Goal: Information Seeking & Learning: Learn about a topic

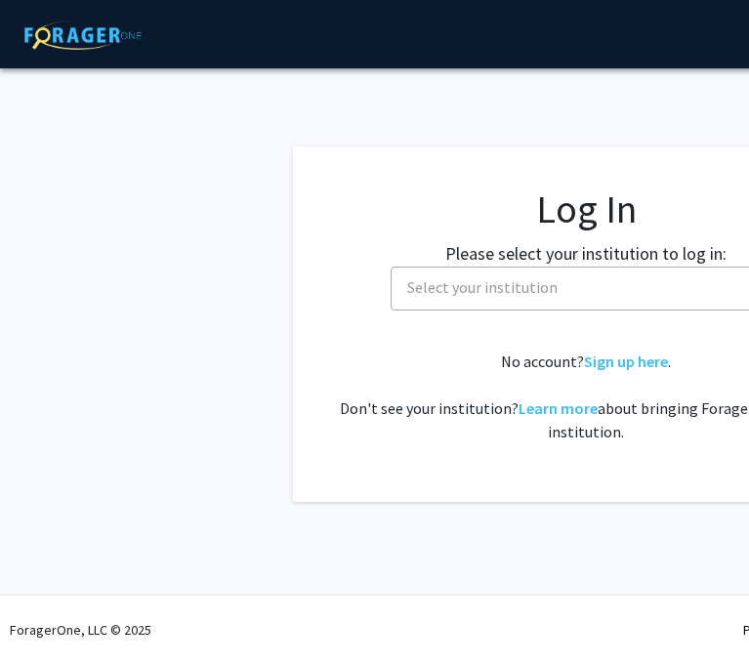
select select
click at [479, 275] on span "Select your institution" at bounding box center [590, 288] width 381 height 40
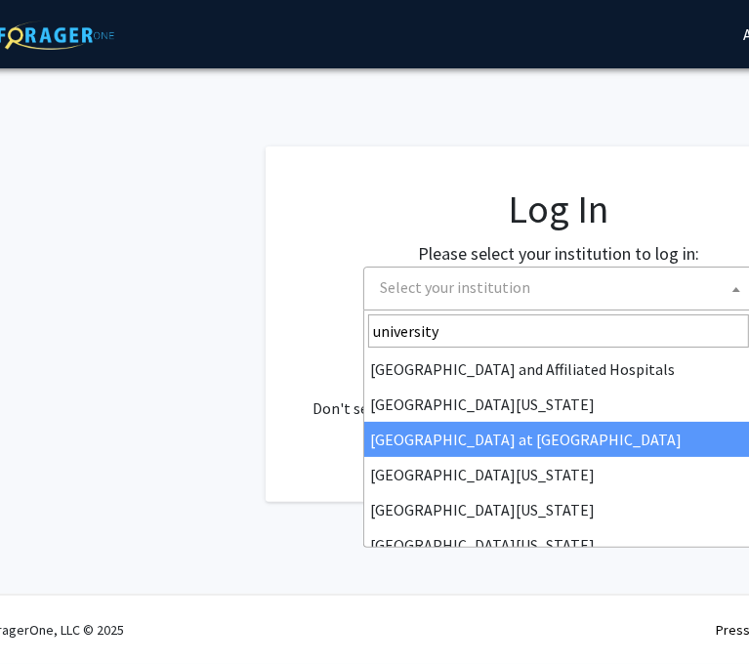
type input "university"
select select "18"
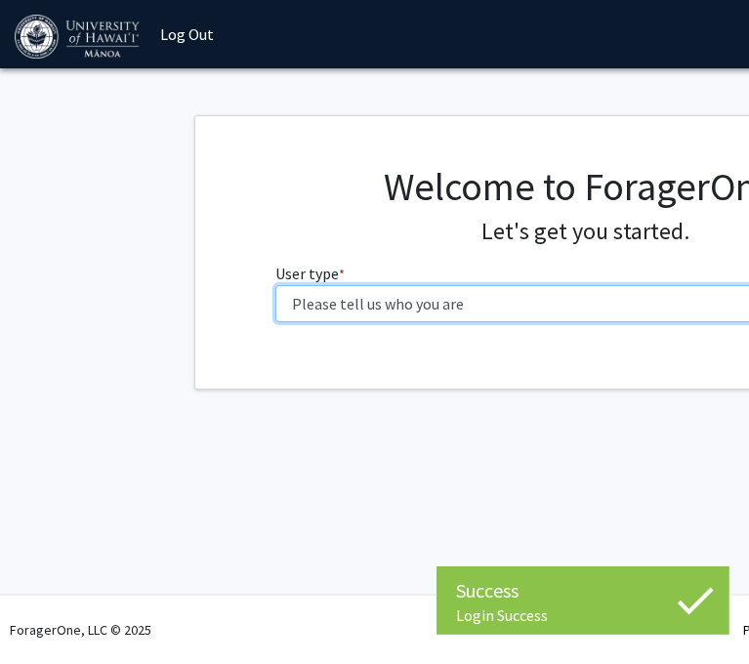
click at [449, 319] on select "Please tell us who you are Undergraduate Student Master's Student Doctoral Cand…" at bounding box center [586, 303] width 622 height 37
select select "1: undergrad"
click at [275, 285] on select "Please tell us who you are Undergraduate Student Master's Student Doctoral Cand…" at bounding box center [586, 303] width 622 height 37
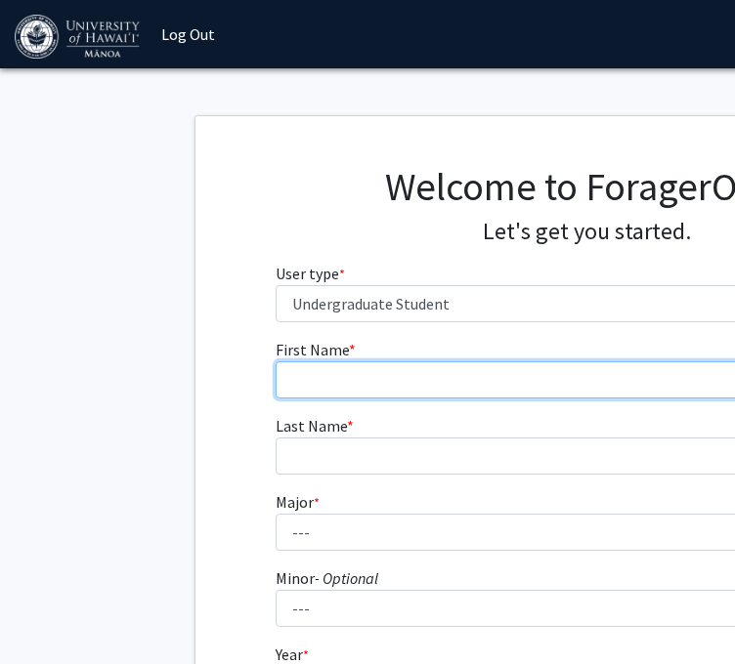
click at [349, 394] on input "First Name * required" at bounding box center [586, 379] width 622 height 37
type input "Mason"
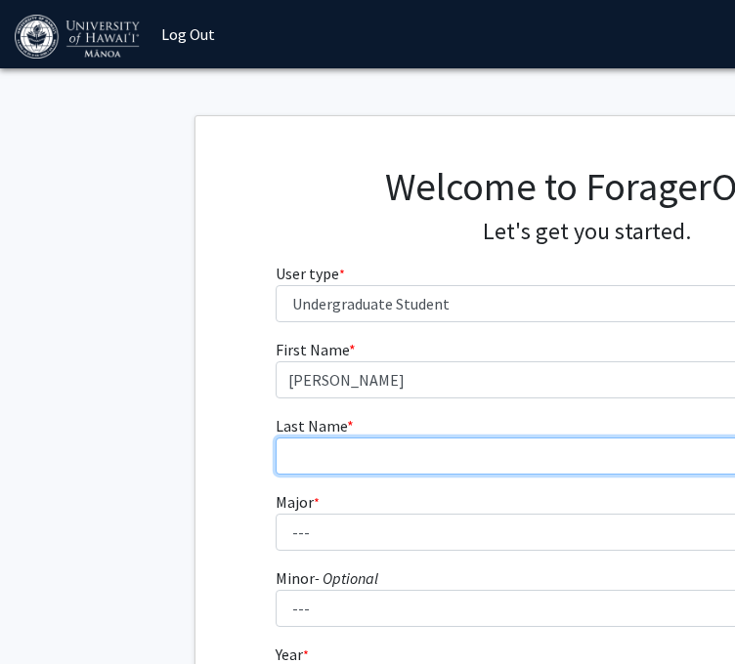
type input "Graves"
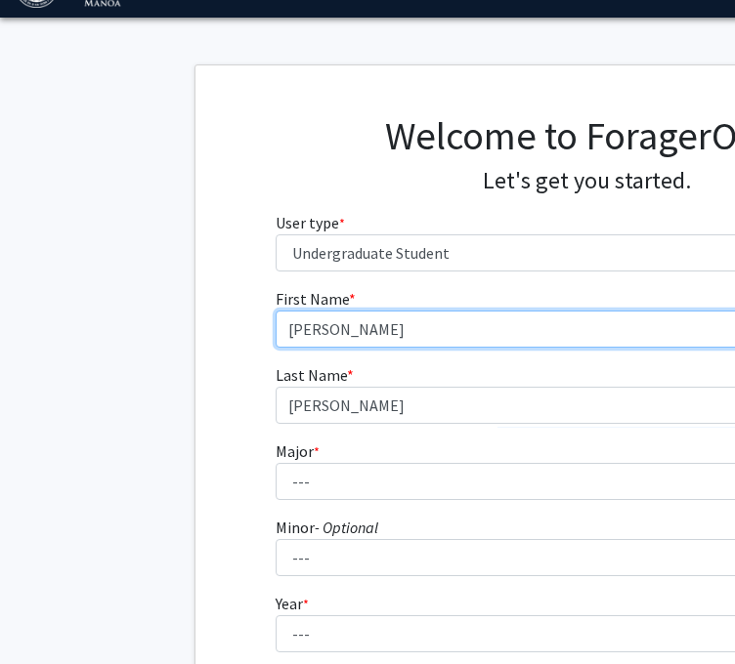
scroll to position [98, 0]
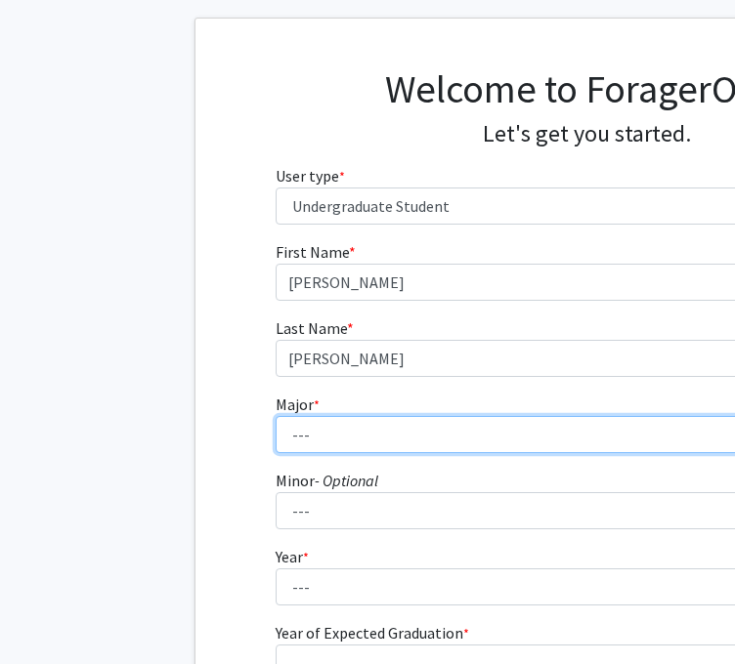
click at [410, 438] on select "--- Accounting American Studies Animal Sciences Anthropology Art Art History As…" at bounding box center [586, 434] width 622 height 37
select select "75: 1457"
click at [275, 416] on select "--- Accounting American Studies Animal Sciences Anthropology Art Art History As…" at bounding box center [586, 434] width 622 height 37
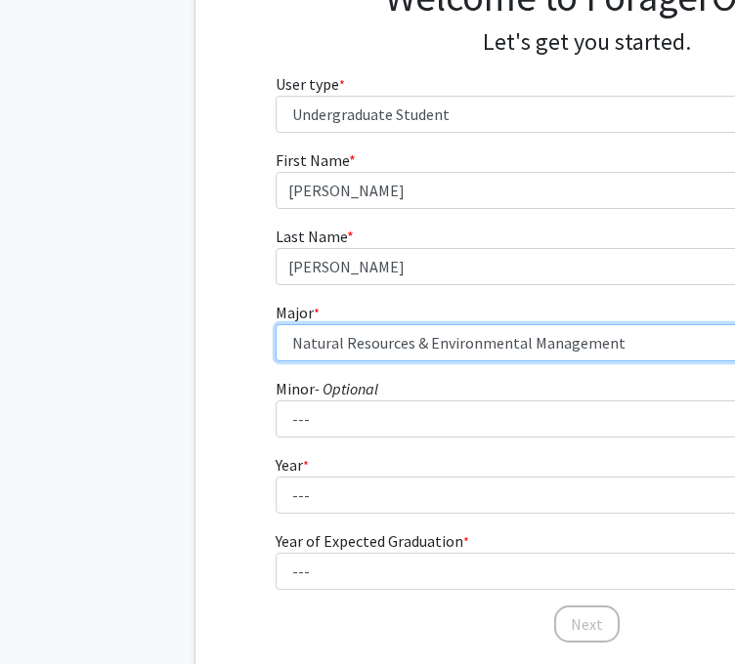
scroll to position [293, 0]
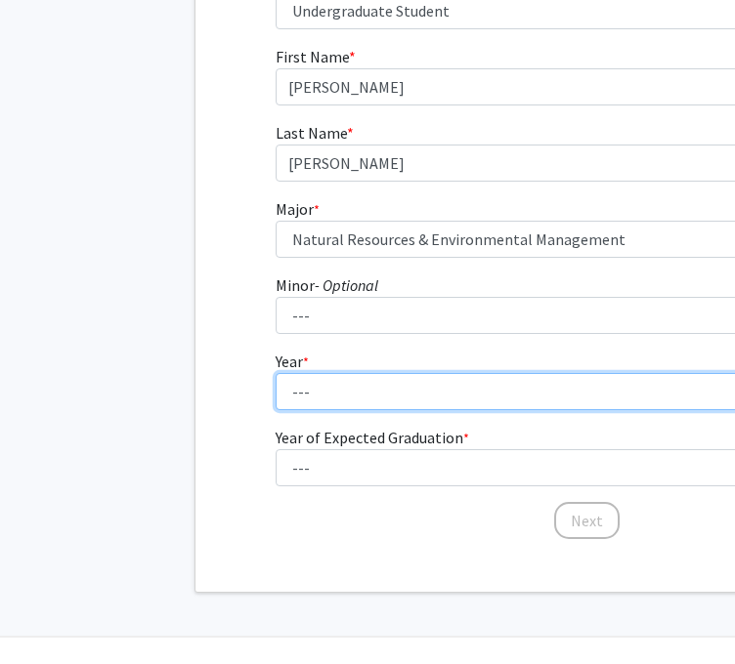
click at [369, 397] on select "--- First-year Sophomore Junior Senior Postbaccalaureate Certificate" at bounding box center [586, 391] width 622 height 37
select select "2: sophomore"
click at [275, 373] on select "--- First-year Sophomore Junior Senior Postbaccalaureate Certificate" at bounding box center [586, 391] width 622 height 37
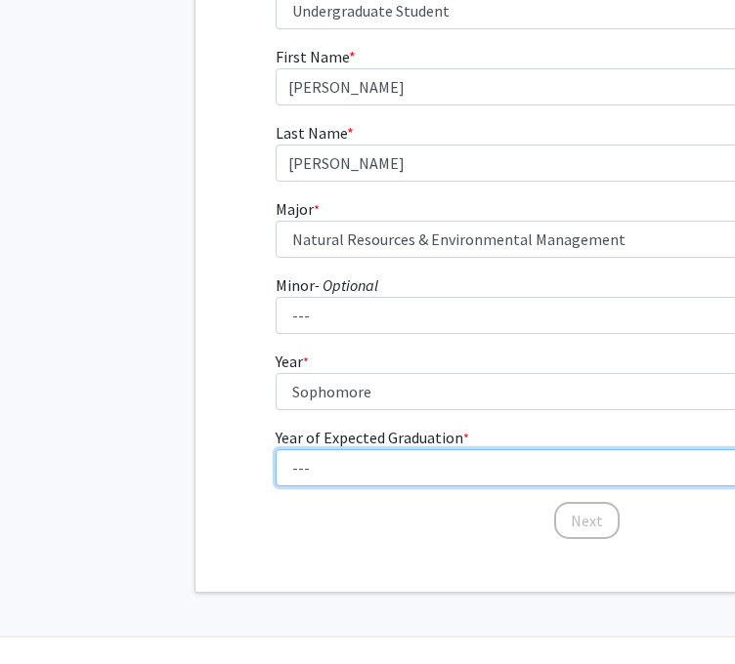
click at [350, 469] on select "--- 2025 2026 2027 2028 2029 2030 2031 2032 2033 2034" at bounding box center [586, 467] width 622 height 37
select select "4: 2028"
click at [275, 449] on select "--- 2025 2026 2027 2028 2029 2030 2031 2032 2033 2034" at bounding box center [586, 467] width 622 height 37
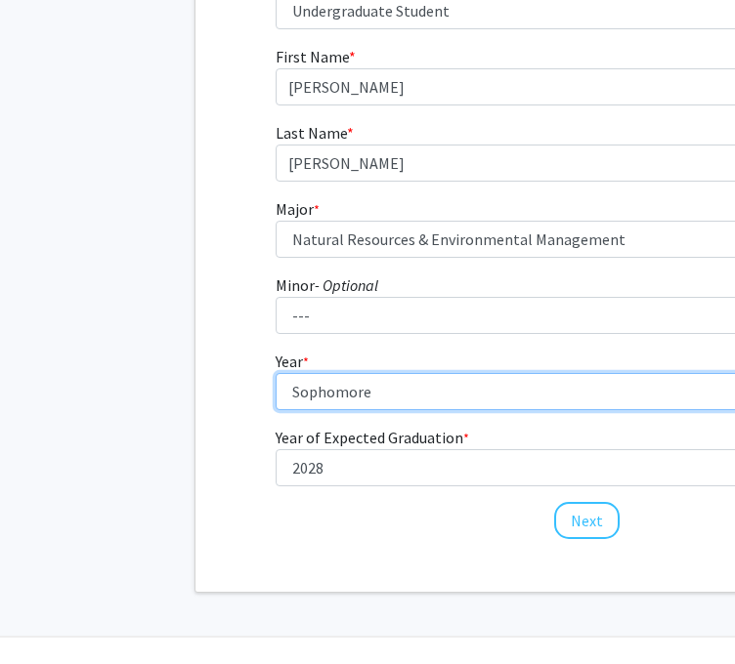
click at [326, 402] on select "--- First-year Sophomore Junior Senior Postbaccalaureate Certificate" at bounding box center [586, 391] width 622 height 37
select select "1: first-year"
click at [275, 373] on select "--- First-year Sophomore Junior Senior Postbaccalaureate Certificate" at bounding box center [586, 391] width 622 height 37
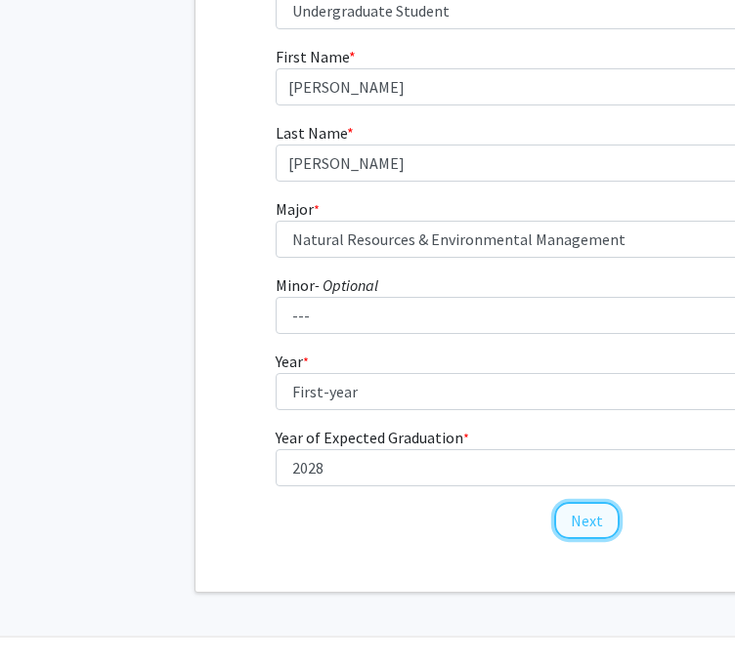
click at [564, 513] on button "Next" at bounding box center [586, 520] width 65 height 37
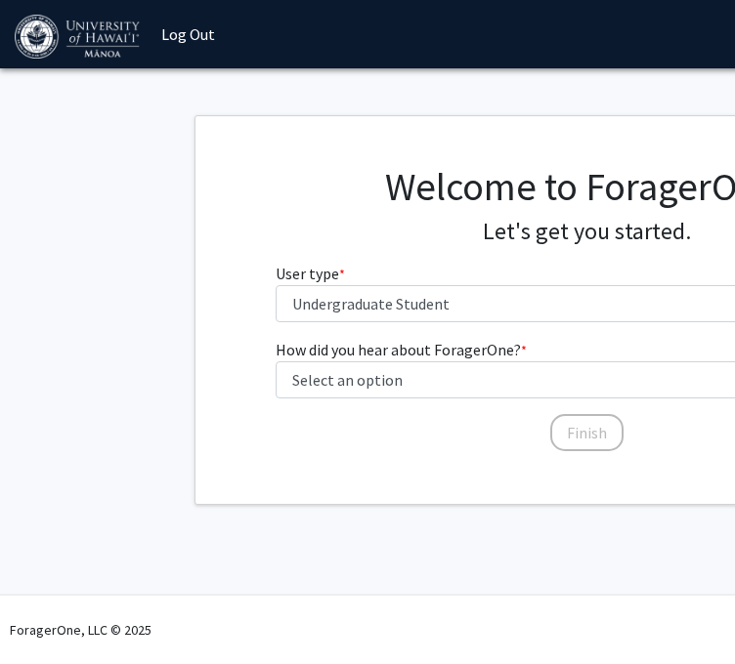
scroll to position [0, 0]
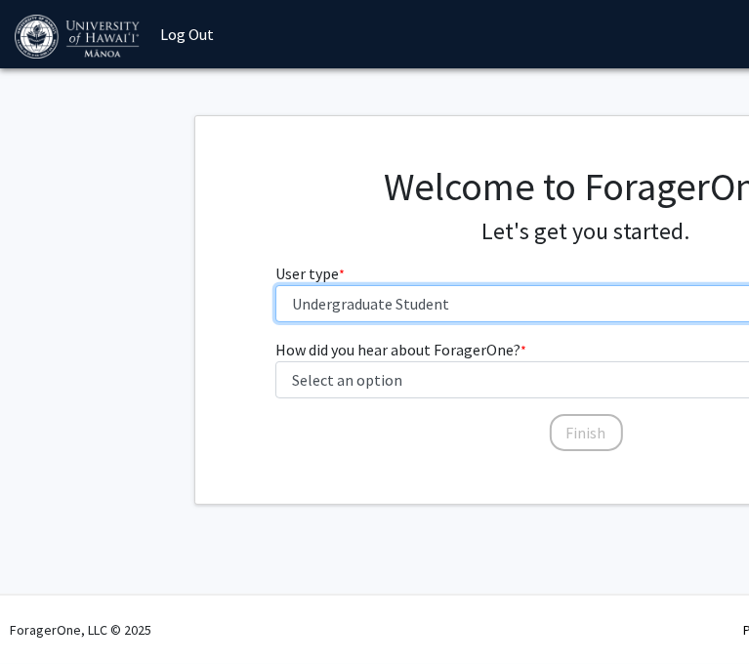
click at [340, 301] on select "Please tell us who you are Undergraduate Student Master's Student Doctoral Cand…" at bounding box center [586, 303] width 622 height 37
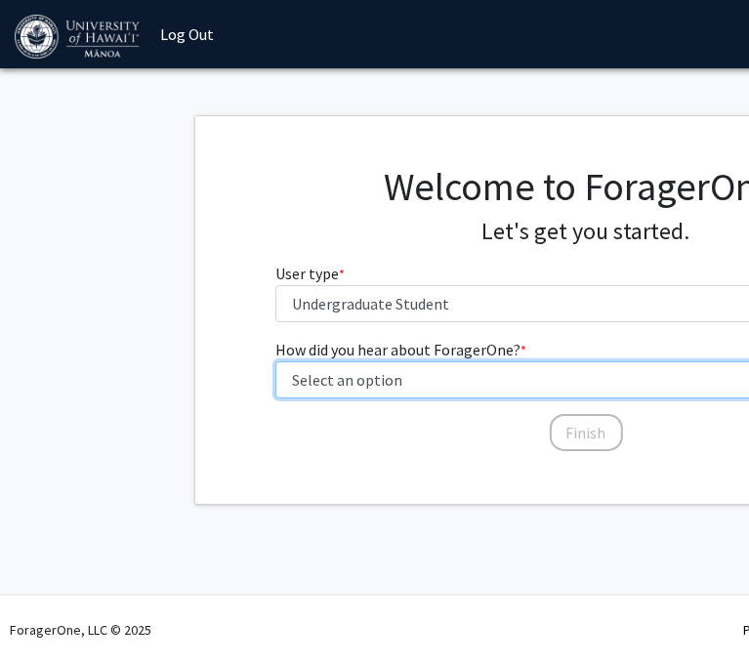
click at [372, 385] on select "Select an option Peer/student recommendation Faculty/staff recommendation Unive…" at bounding box center [586, 379] width 622 height 37
select select "2: faculty_recommendation"
click at [275, 361] on select "Select an option Peer/student recommendation Faculty/staff recommendation Unive…" at bounding box center [586, 379] width 622 height 37
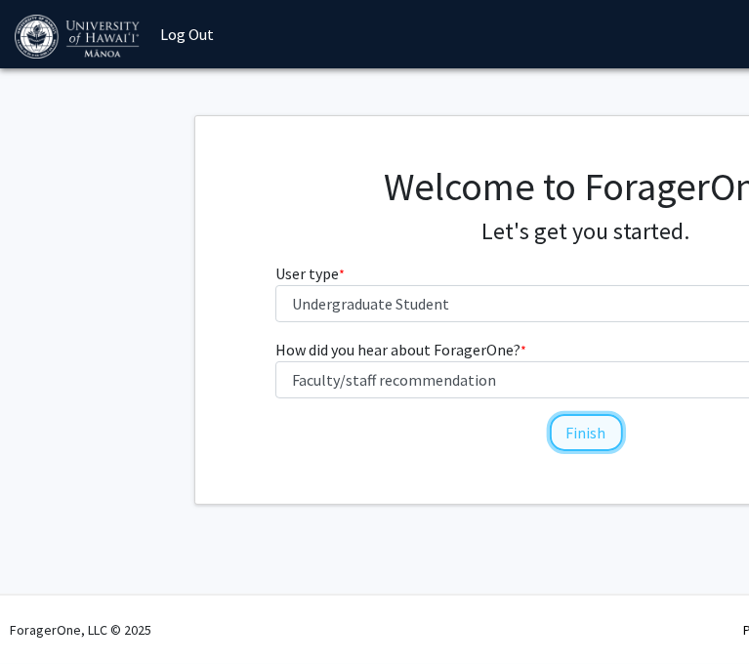
click at [578, 434] on button "Finish" at bounding box center [586, 432] width 73 height 37
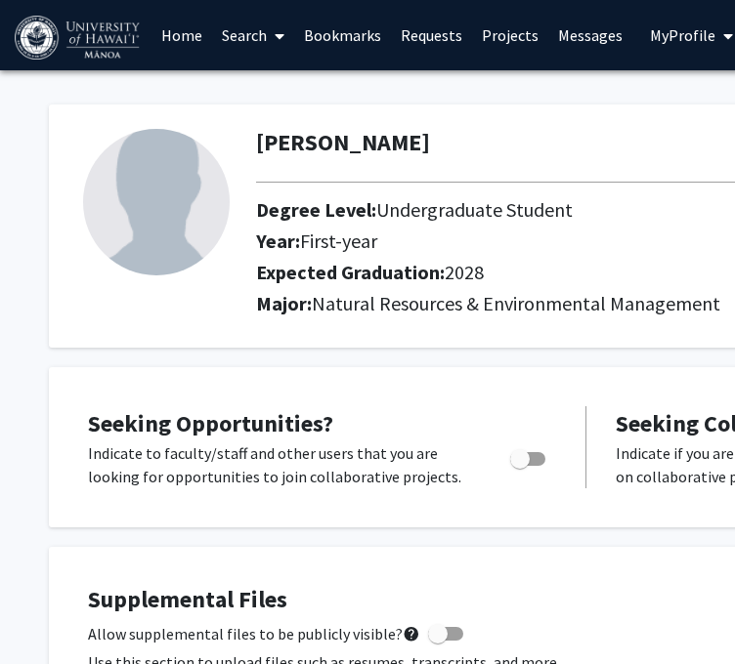
click at [269, 47] on span at bounding box center [276, 36] width 18 height 68
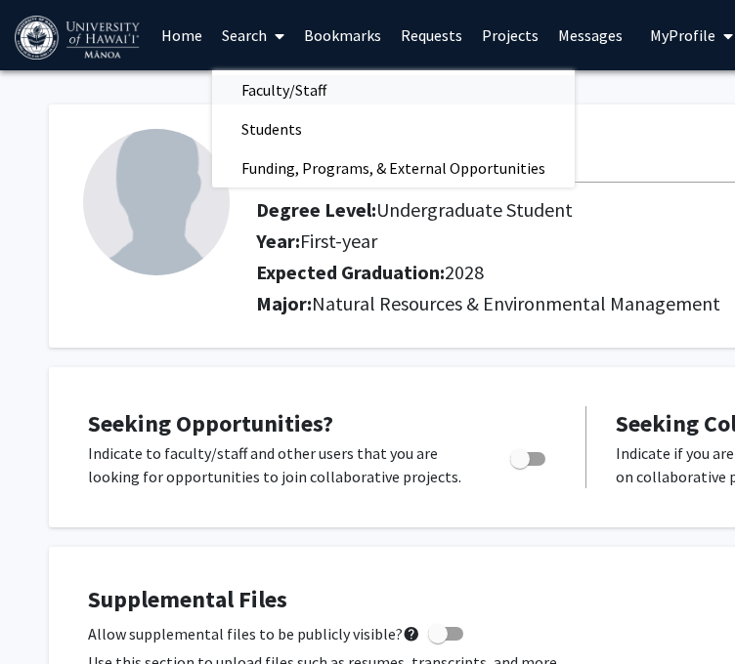
click at [302, 89] on span "Faculty/Staff" at bounding box center [284, 89] width 144 height 39
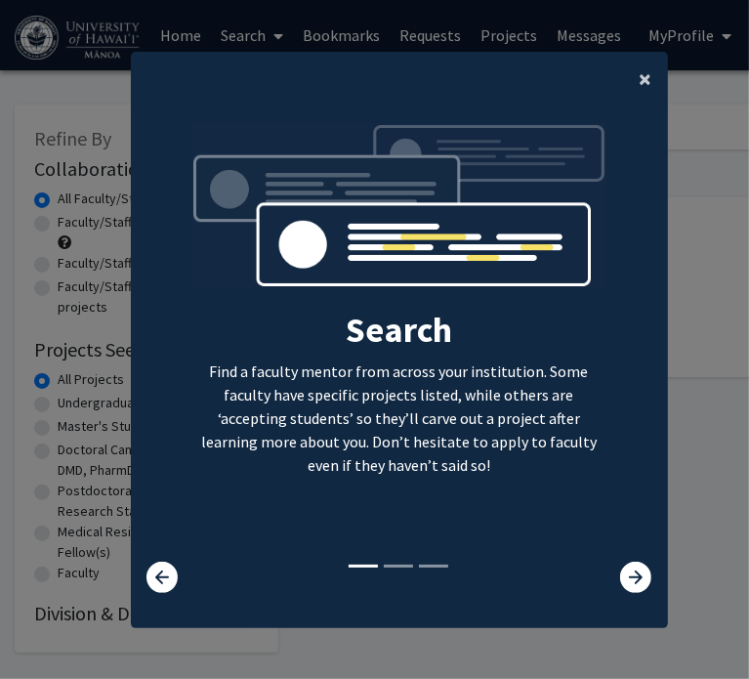
click at [641, 74] on span "×" at bounding box center [646, 78] width 13 height 30
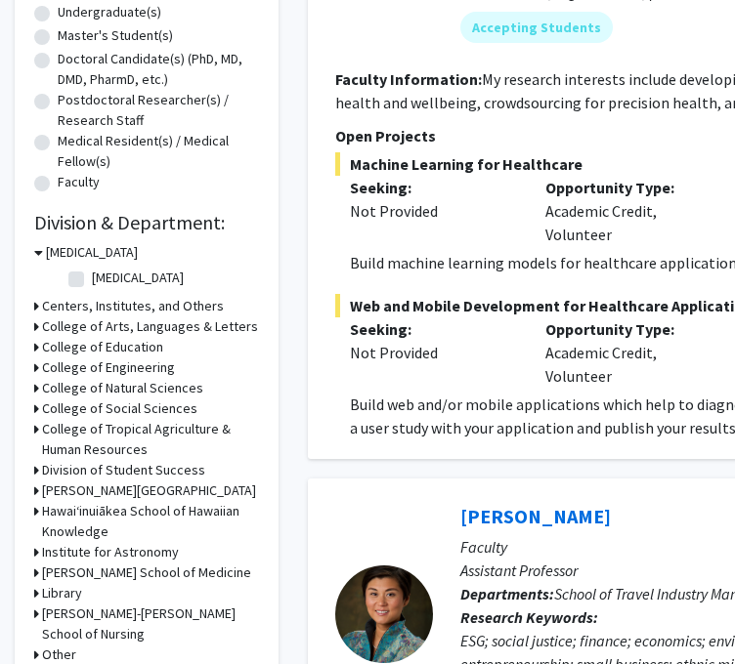
scroll to position [488, 0]
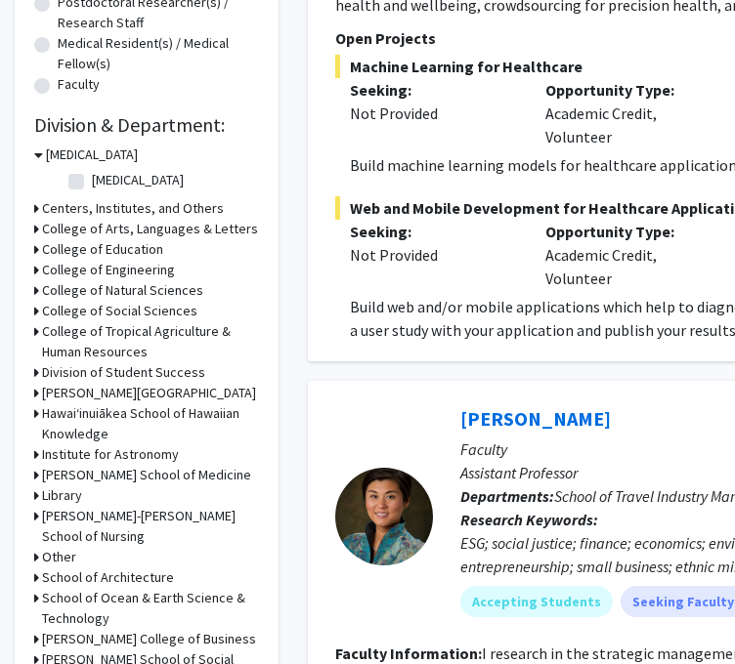
click at [34, 153] on icon at bounding box center [38, 155] width 9 height 21
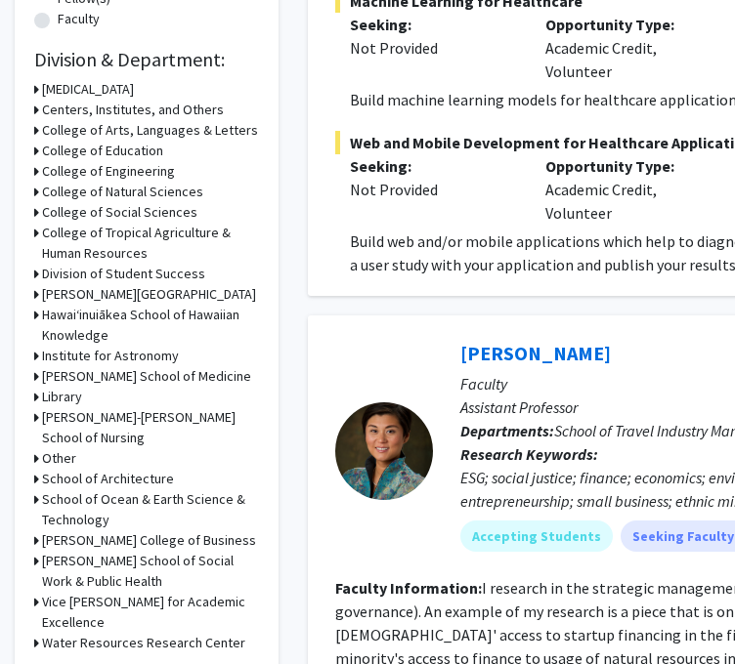
scroll to position [586, 0]
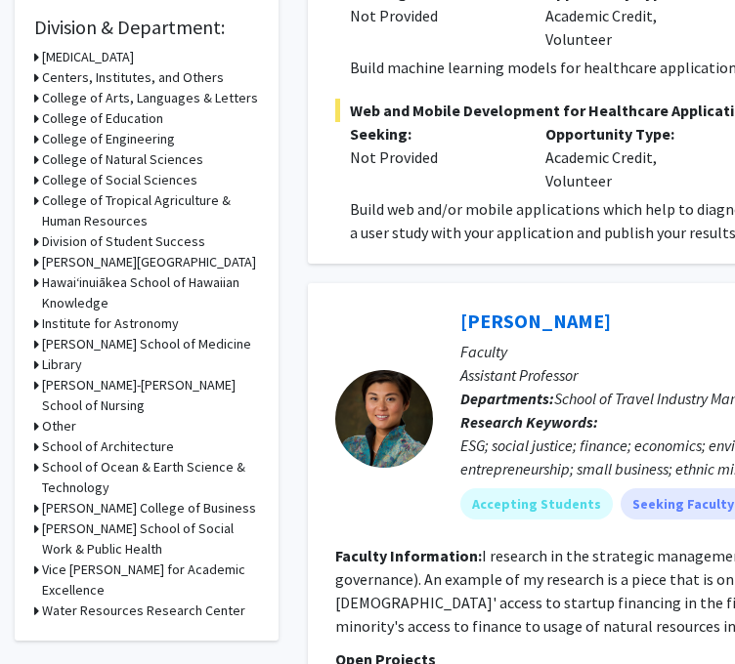
click at [39, 201] on div "College of Tropical Agriculture & Human Resources" at bounding box center [146, 210] width 225 height 41
click at [34, 205] on icon at bounding box center [36, 200] width 5 height 21
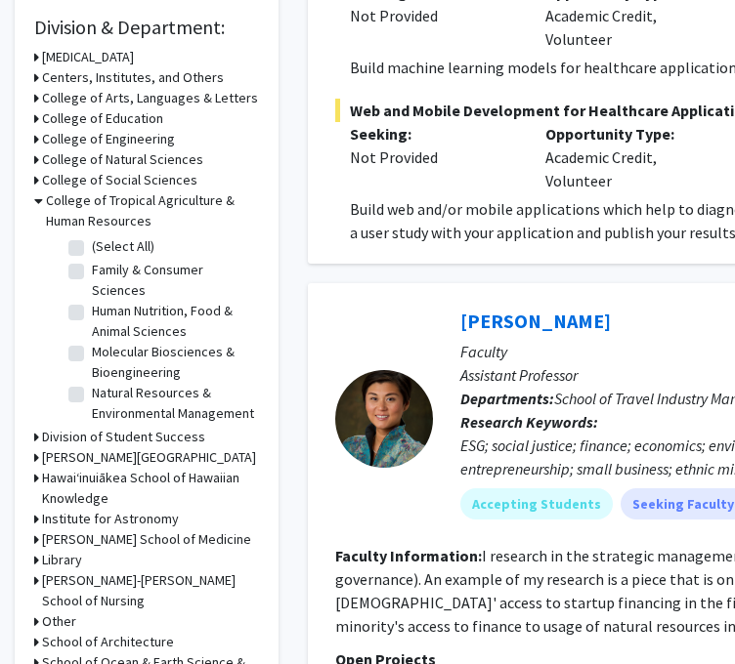
click at [92, 247] on label "(Select All)" at bounding box center [123, 246] width 63 height 21
click at [92, 247] on input "(Select All)" at bounding box center [98, 242] width 13 height 13
checkbox input "true"
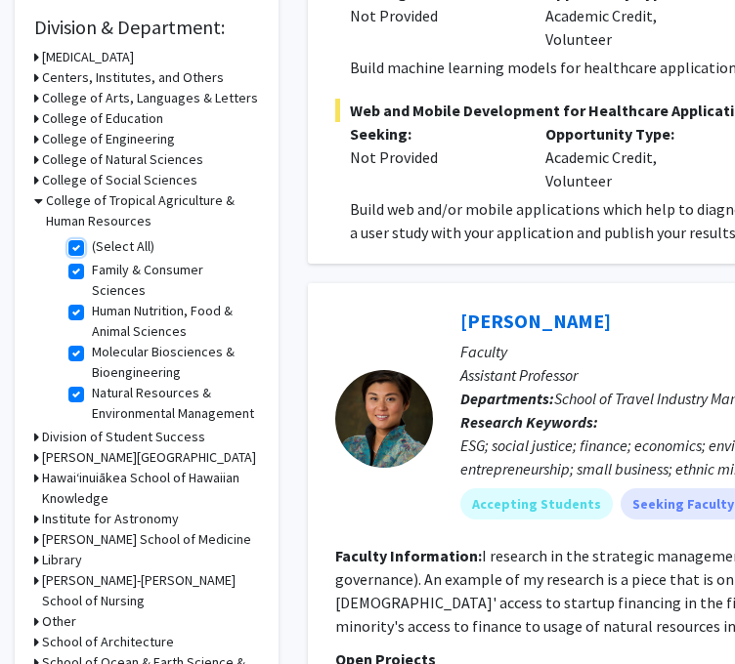
checkbox input "true"
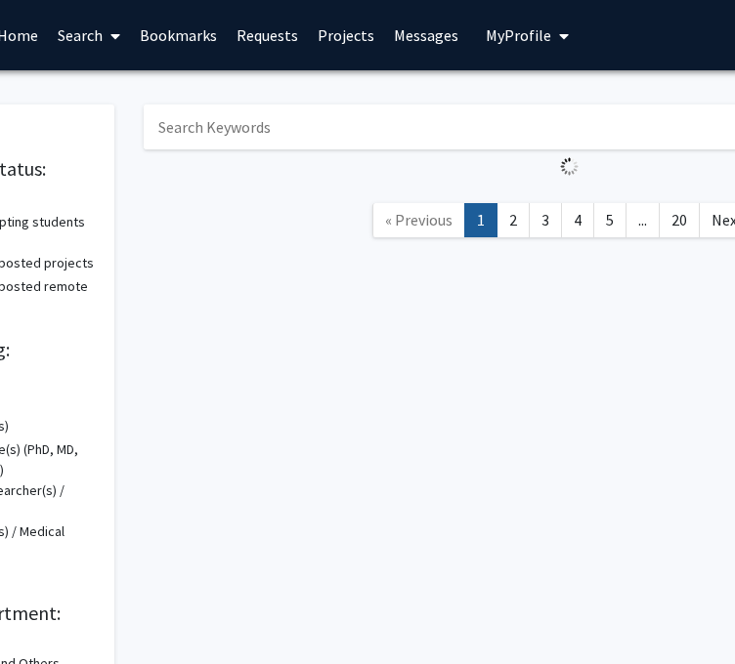
scroll to position [0, 172]
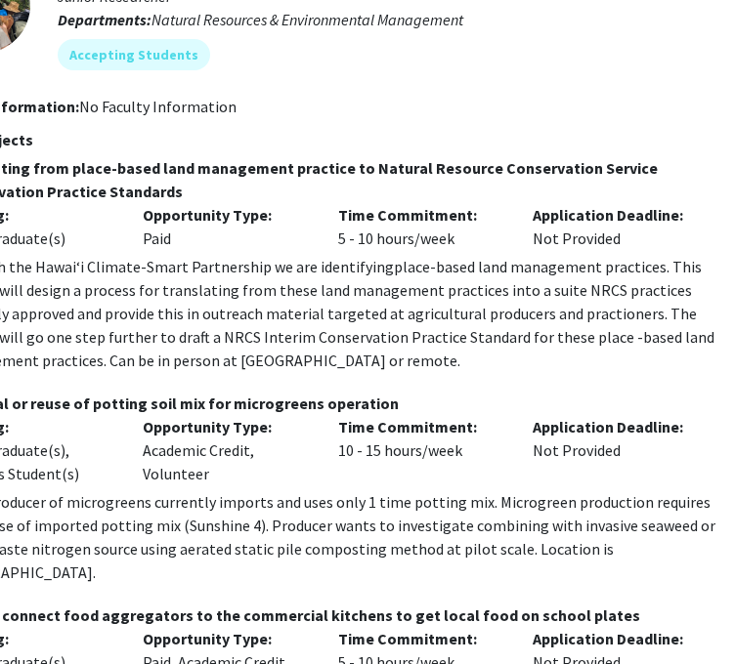
scroll to position [293, 387]
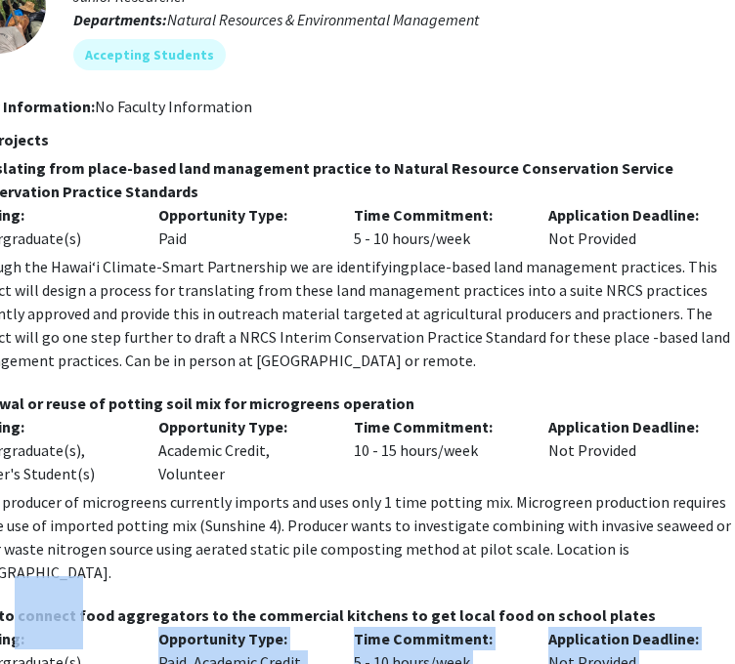
drag, startPoint x: 64, startPoint y: 655, endPoint x: 54, endPoint y: 649, distance: 12.2
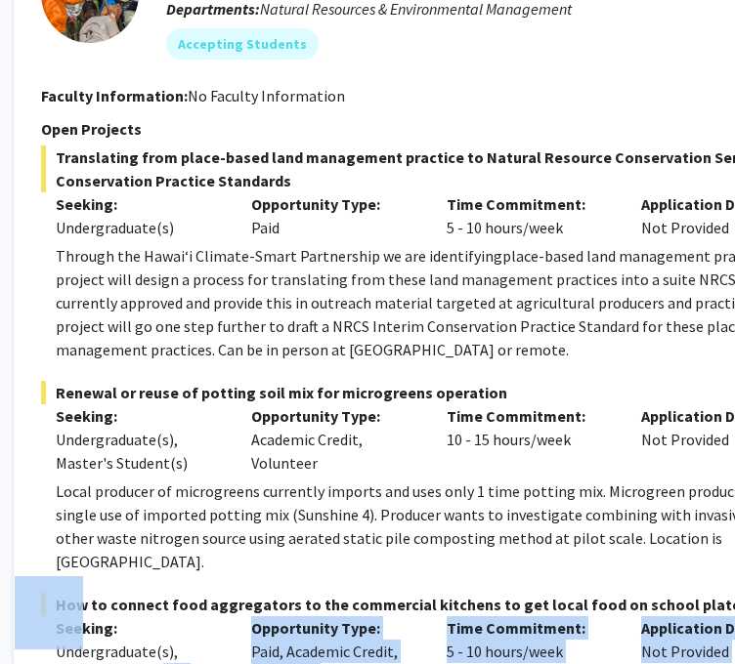
scroll to position [304, 276]
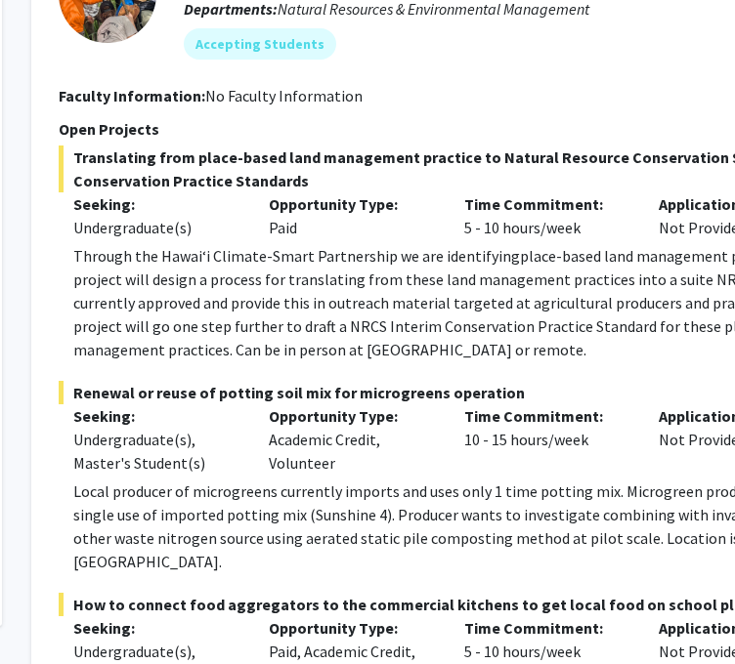
click at [218, 180] on span "Translating from place-based land management practice to Natural Resource Conse…" at bounding box center [456, 169] width 795 height 47
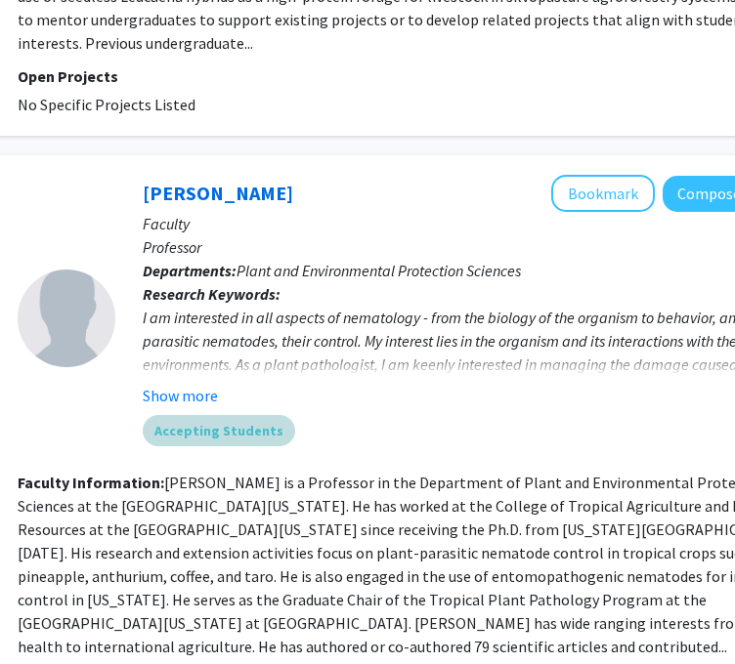
scroll to position [8315, 317]
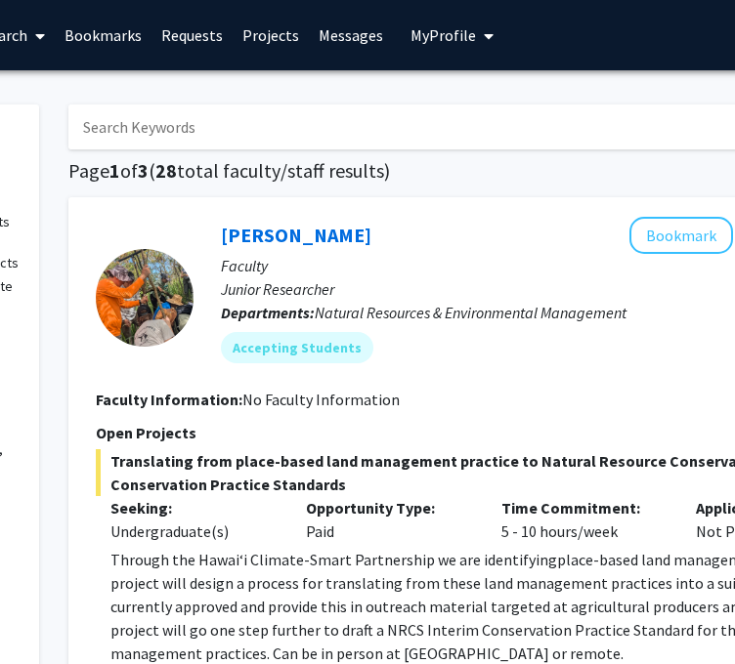
scroll to position [8802, 239]
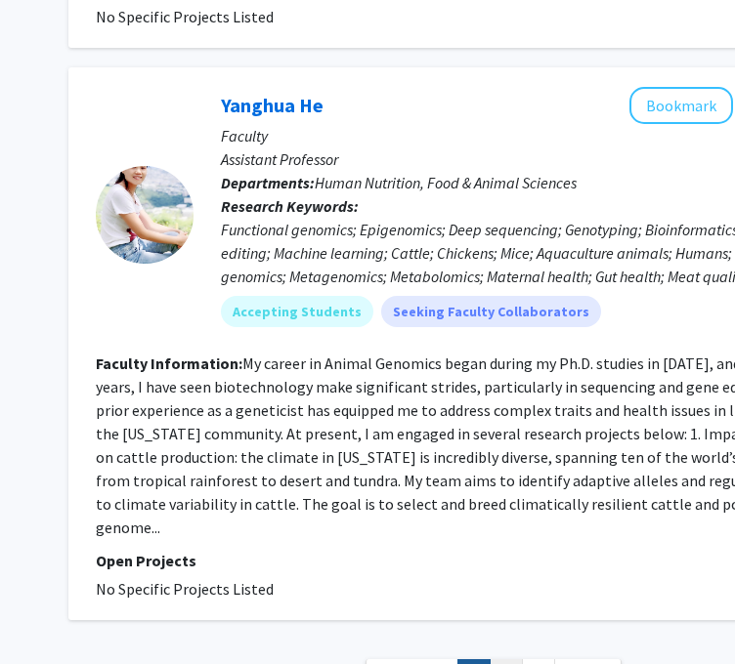
click at [504, 659] on link "2" at bounding box center [505, 676] width 33 height 34
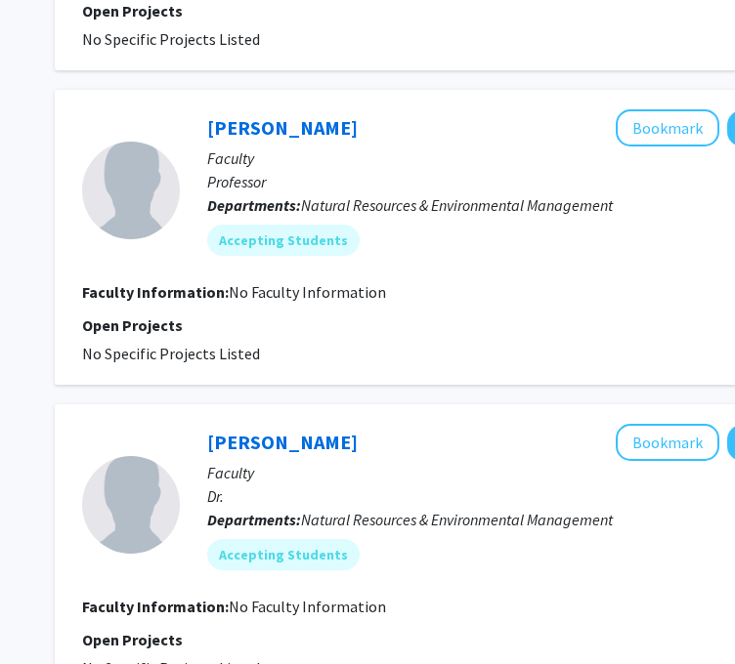
scroll to position [1368, 253]
